Goal: Navigation & Orientation: Find specific page/section

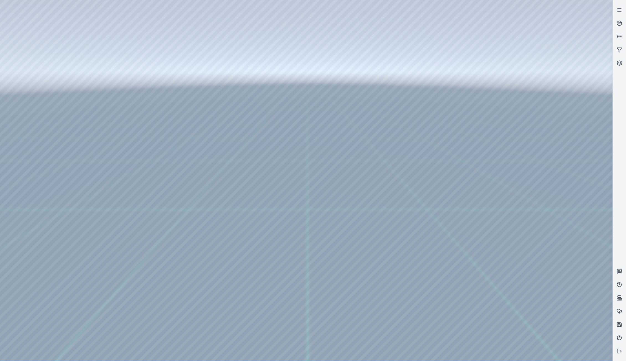
drag, startPoint x: 617, startPoint y: 186, endPoint x: 617, endPoint y: 189, distance: 3.7
click at [617, 188] on div at bounding box center [618, 180] width 13 height 355
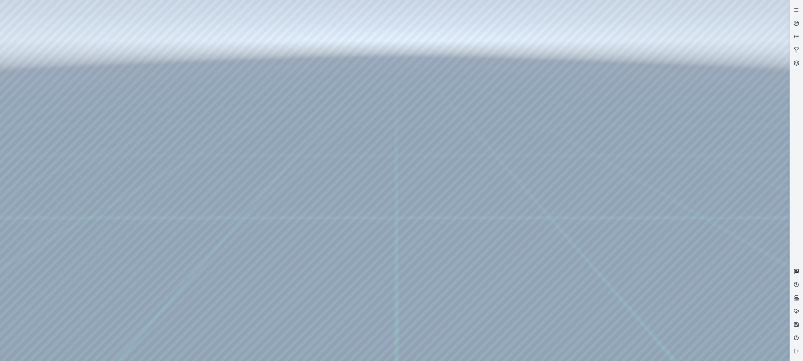
click at [793, 272] on link at bounding box center [796, 271] width 13 height 13
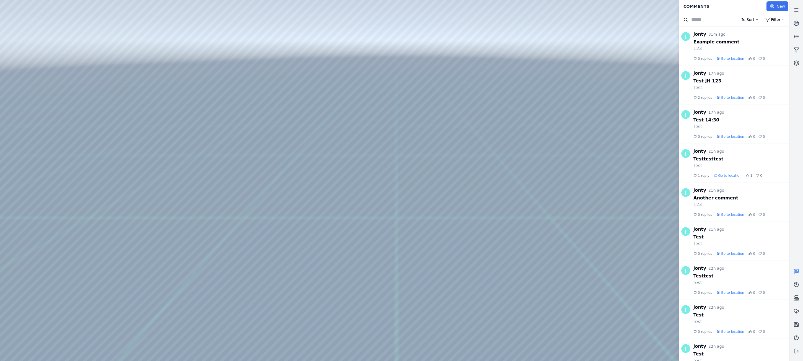
click at [777, 6] on button "New" at bounding box center [778, 6] width 22 height 10
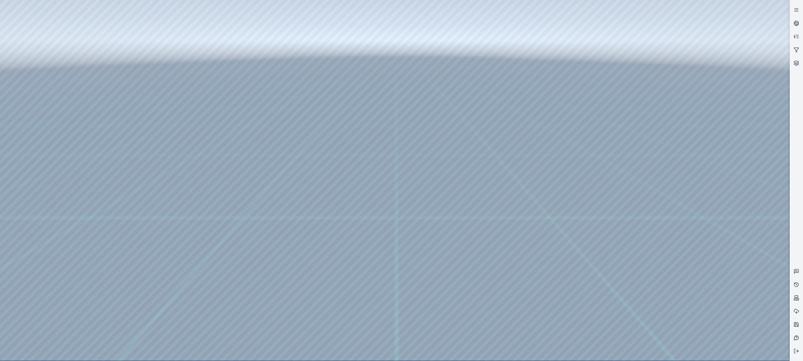
click at [378, 222] on div at bounding box center [395, 180] width 790 height 361
click at [380, 224] on div at bounding box center [395, 180] width 790 height 361
click at [400, 219] on div at bounding box center [395, 180] width 790 height 361
click at [682, 132] on div at bounding box center [395, 180] width 790 height 361
click at [794, 10] on icon at bounding box center [797, 10] width 6 height 6
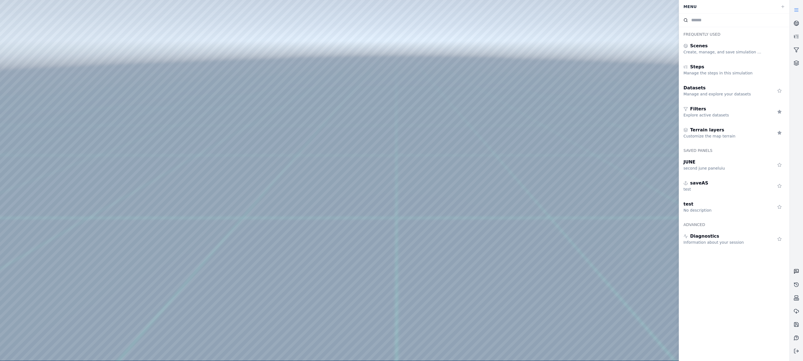
click at [795, 271] on icon at bounding box center [797, 272] width 4 height 4
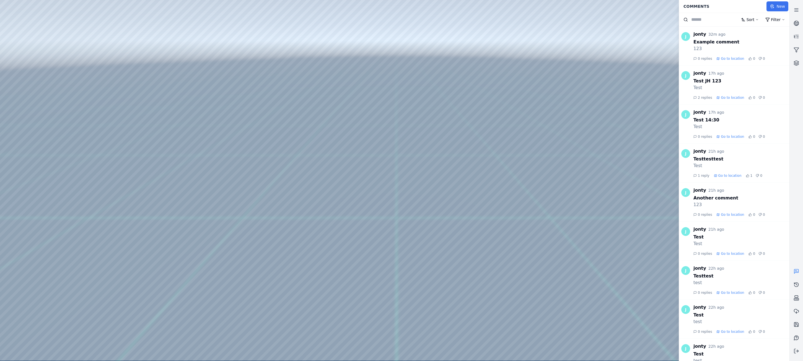
click at [780, 7] on button "New" at bounding box center [778, 6] width 22 height 10
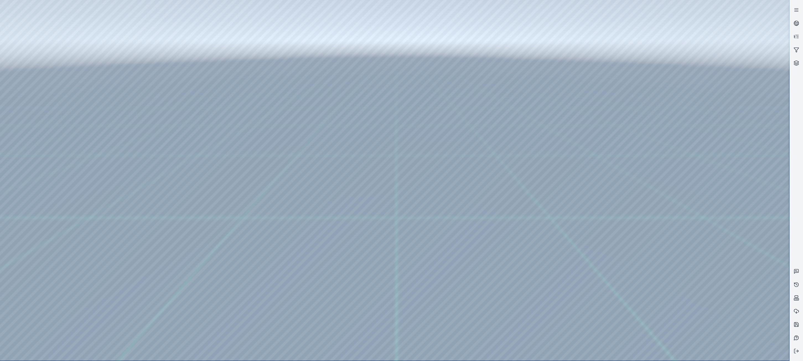
click at [392, 235] on div at bounding box center [395, 180] width 790 height 361
click at [392, 238] on div at bounding box center [395, 180] width 790 height 361
click at [391, 239] on div at bounding box center [395, 180] width 790 height 361
click at [424, 222] on div at bounding box center [395, 180] width 790 height 361
click at [455, 243] on div at bounding box center [395, 180] width 790 height 361
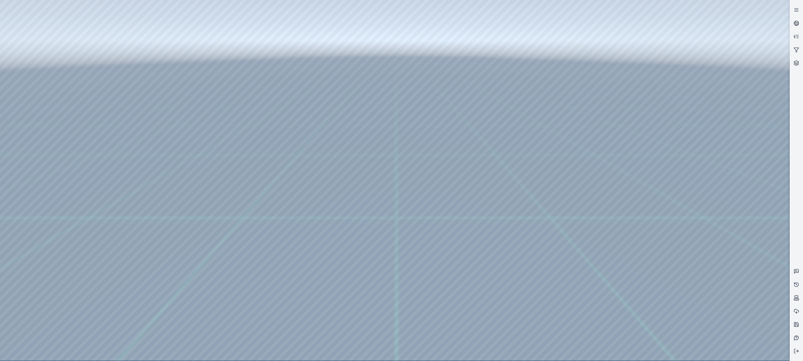
click at [385, 17] on div at bounding box center [395, 180] width 790 height 361
click at [424, 6] on div at bounding box center [395, 180] width 790 height 361
